Goal: Transaction & Acquisition: Purchase product/service

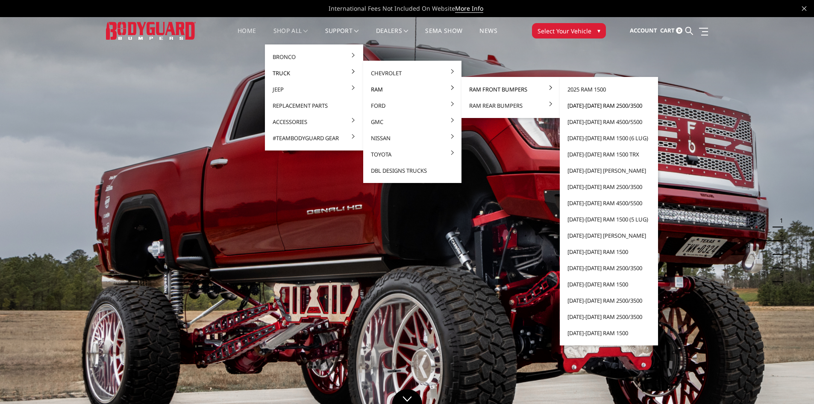
click at [608, 106] on link "[DATE]-[DATE] Ram 2500/3500" at bounding box center [608, 105] width 91 height 16
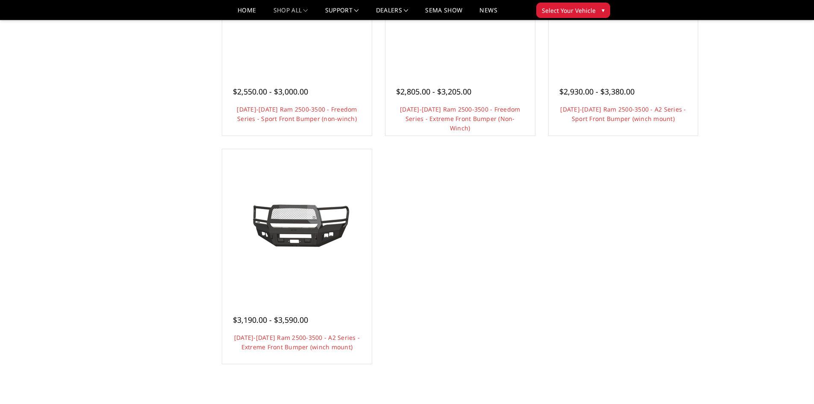
scroll to position [641, 0]
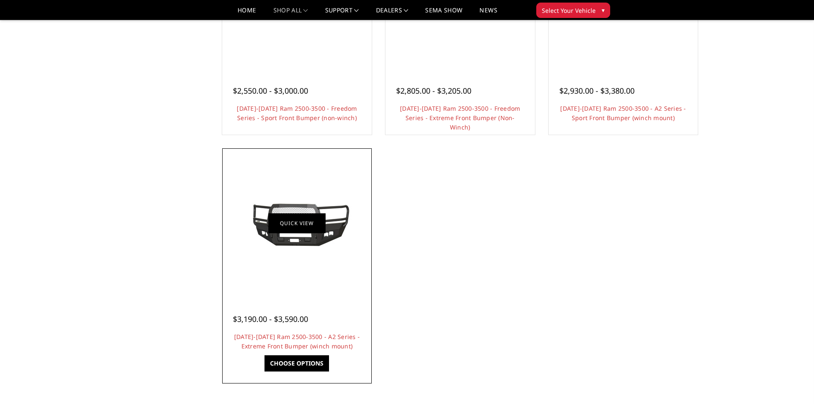
click at [283, 221] on link "Quick view" at bounding box center [296, 223] width 57 height 20
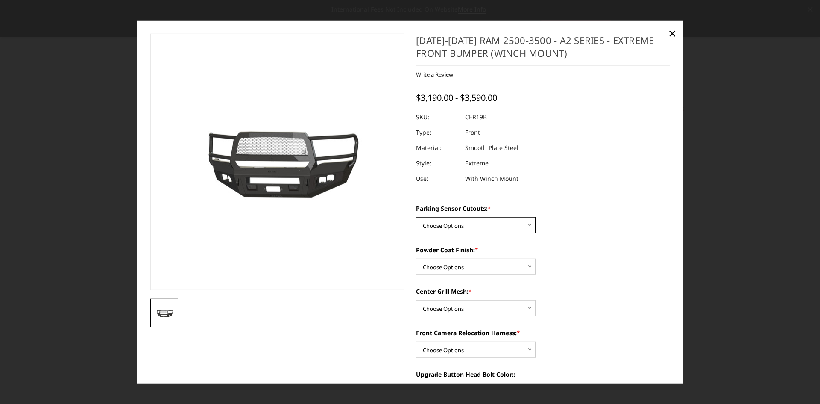
click at [522, 227] on select "Choose Options No - Without Parking Sensor Cutouts Yes - With Parking Sensor Cu…" at bounding box center [476, 225] width 120 height 16
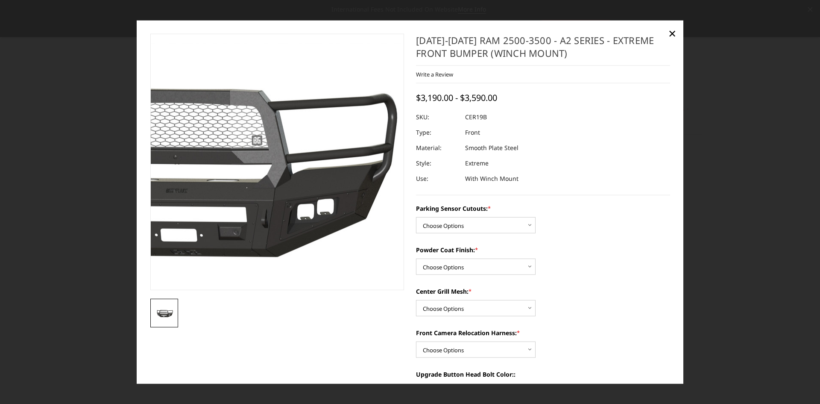
click at [349, 254] on img at bounding box center [189, 166] width 547 height 245
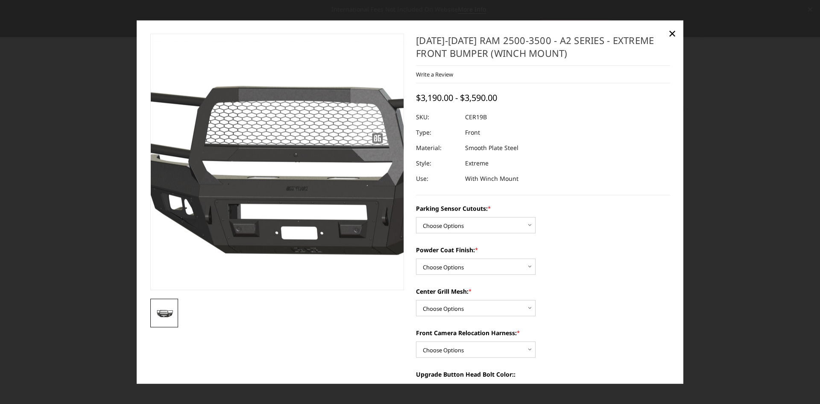
click at [247, 200] on img at bounding box center [309, 163] width 547 height 245
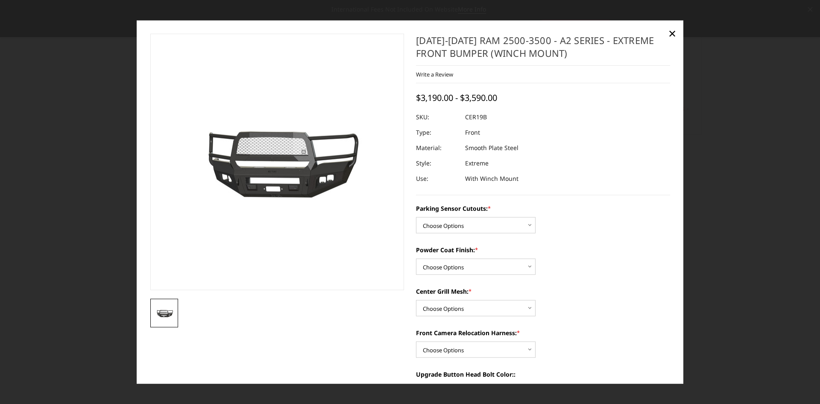
click at [162, 313] on img at bounding box center [164, 313] width 23 height 10
click at [670, 30] on span "×" at bounding box center [673, 33] width 8 height 18
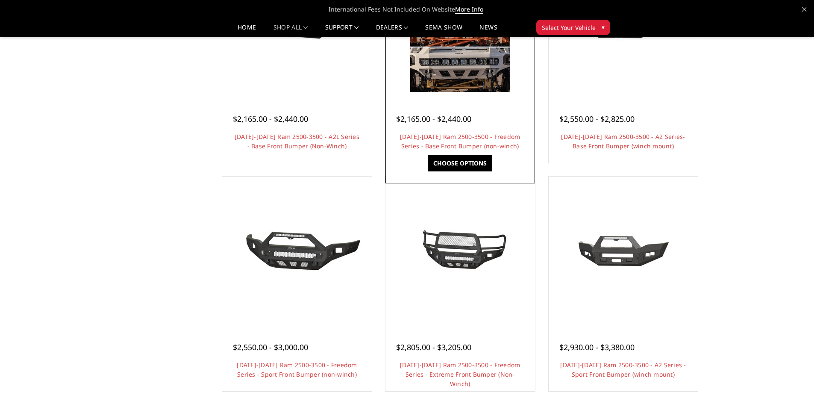
scroll to position [0, 0]
